Goal: Task Accomplishment & Management: Manage account settings

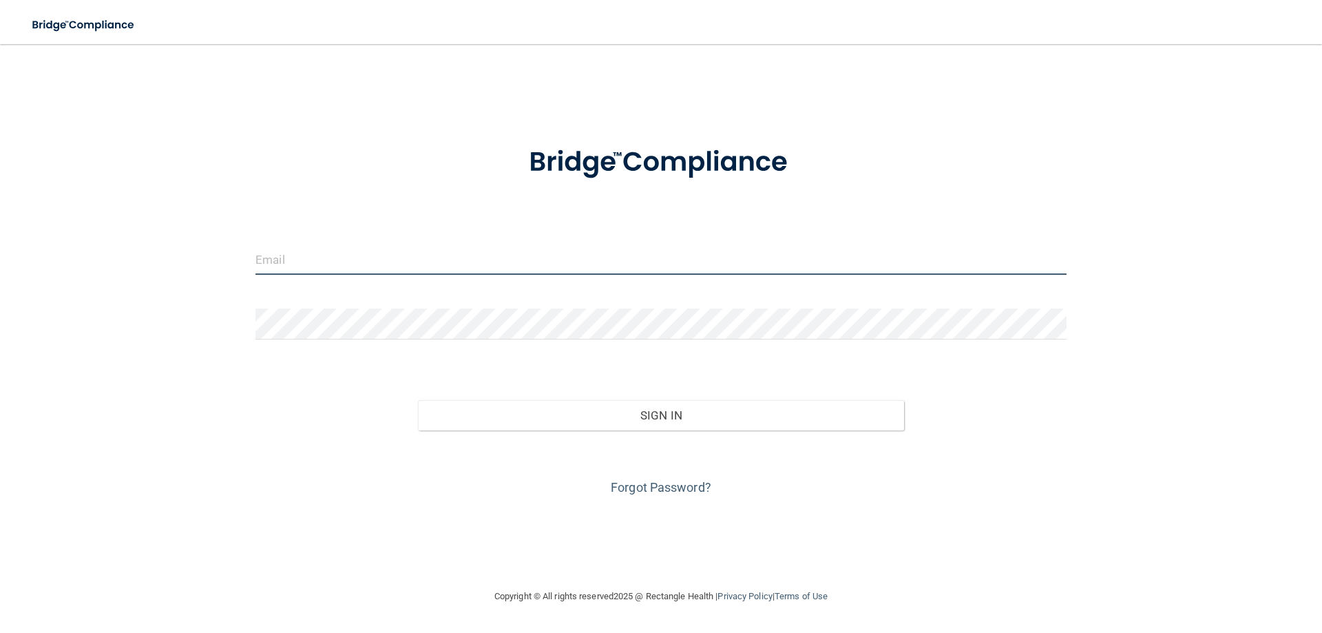
click at [332, 261] on input "email" at bounding box center [660, 259] width 811 height 31
type input "[EMAIL_ADDRESS][DOMAIN_NAME]"
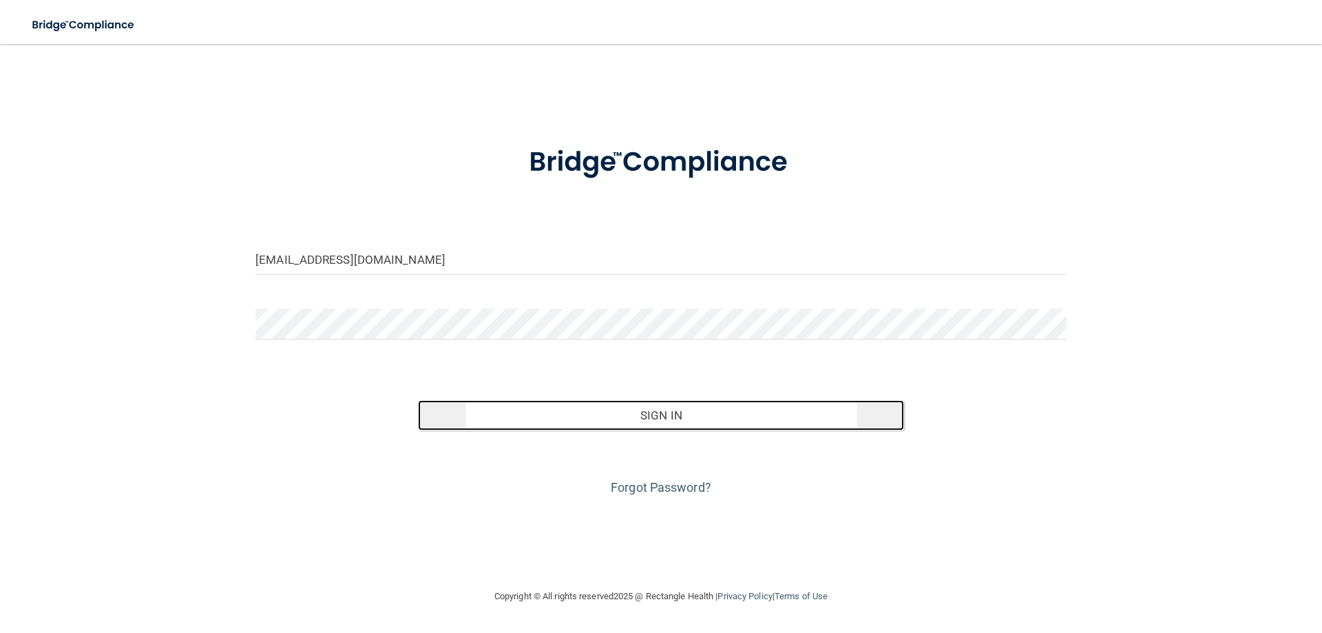
click at [647, 408] on button "Sign In" at bounding box center [661, 415] width 487 height 30
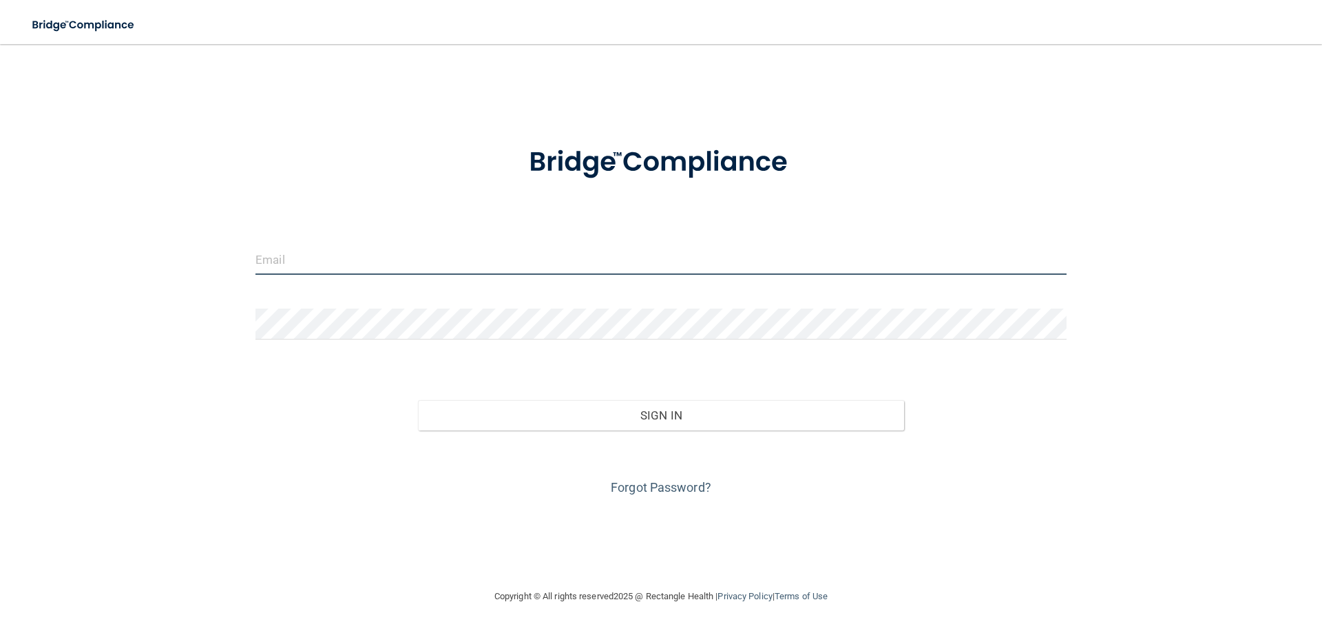
click at [412, 260] on input "email" at bounding box center [660, 259] width 811 height 31
type input "[EMAIL_ADDRESS][DOMAIN_NAME]"
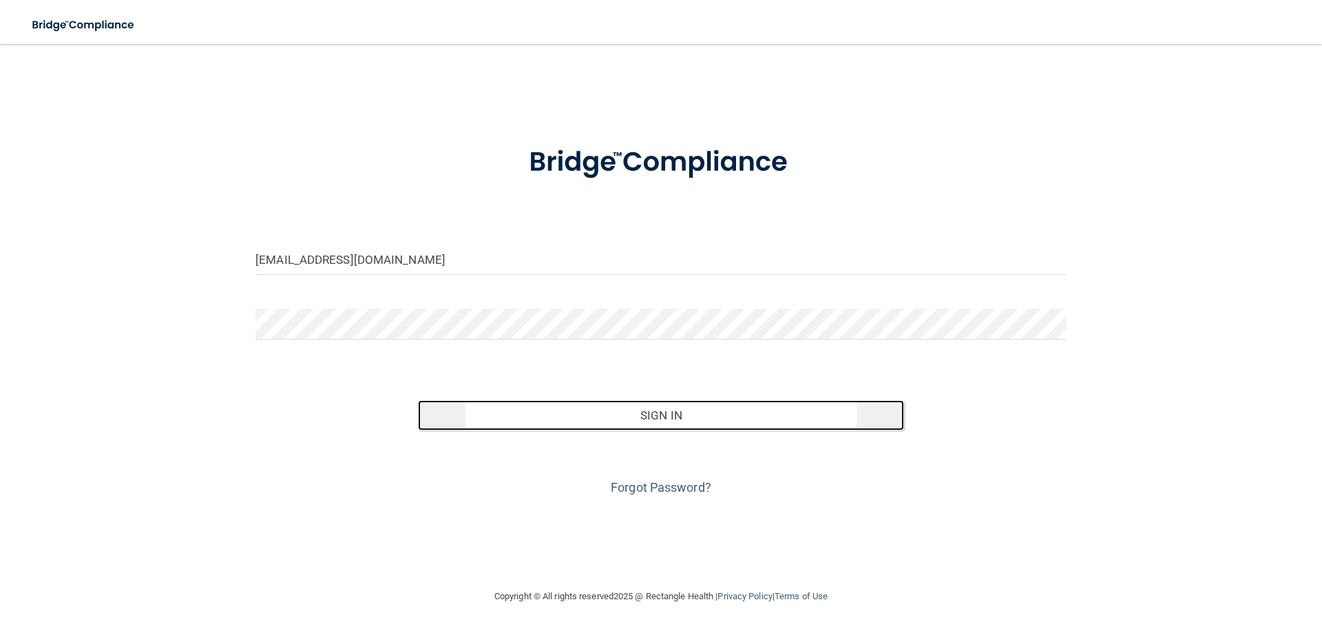
click at [661, 410] on button "Sign In" at bounding box center [661, 415] width 487 height 30
click at [609, 406] on button "Sign In" at bounding box center [661, 415] width 487 height 30
